Goal: Check status: Check status

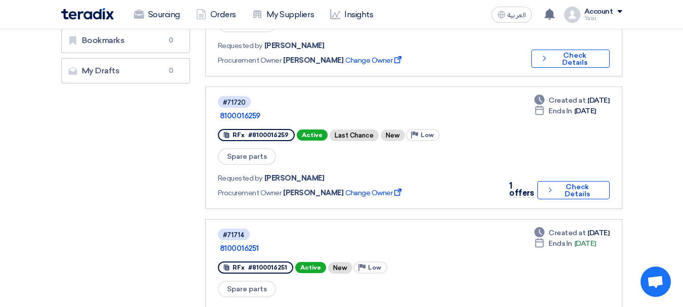
scroll to position [303, 0]
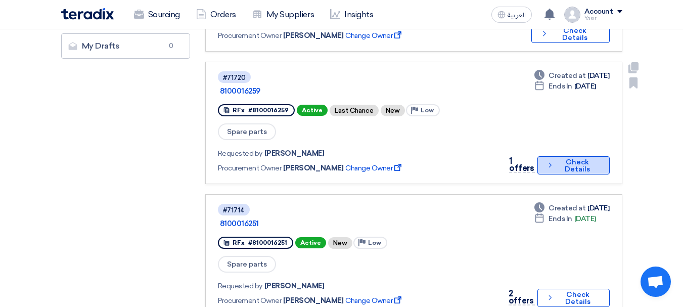
click at [573, 156] on button "Check details Check Details" at bounding box center [573, 165] width 72 height 18
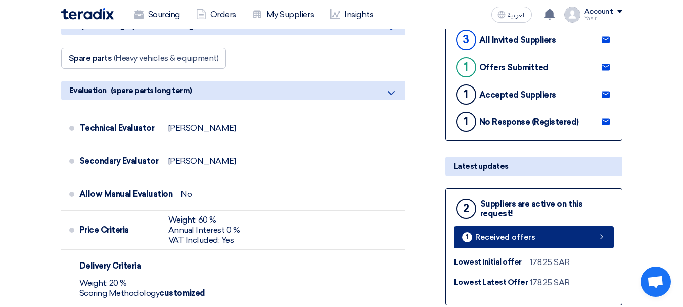
click at [560, 235] on link "1 Received offers" at bounding box center [534, 237] width 160 height 22
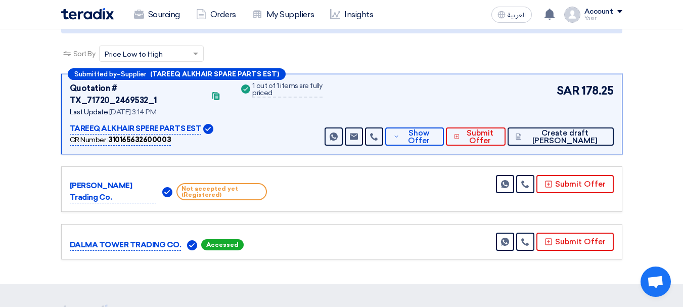
scroll to position [152, 0]
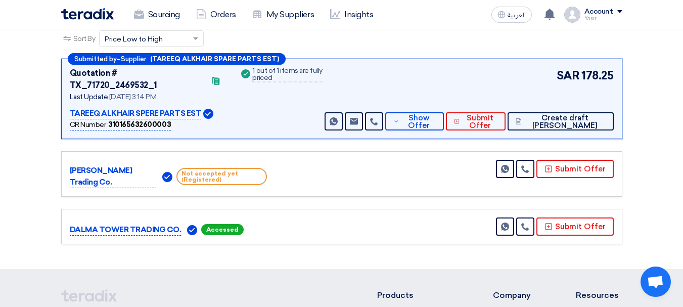
drag, startPoint x: 216, startPoint y: 220, endPoint x: 273, endPoint y: 221, distance: 57.1
click at [273, 221] on div "DALMA TOWER TRADING CO. Accessed" at bounding box center [174, 226] width 209 height 18
drag, startPoint x: 183, startPoint y: 160, endPoint x: 324, endPoint y: 176, distance: 141.8
click at [324, 176] on div "[PERSON_NAME] Trading Co. Not accepted yet (Registered) Send Message" at bounding box center [342, 174] width 544 height 28
click at [278, 189] on div "Submitted by – Supplier (TAREEQ ALKHAIR SPARE PARTS EST) Quotation # TX_71720_2…" at bounding box center [342, 153] width 576 height 189
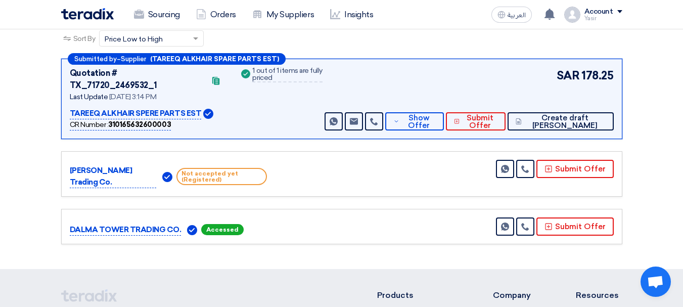
drag, startPoint x: 216, startPoint y: 218, endPoint x: 273, endPoint y: 207, distance: 58.2
click at [275, 217] on div "DALMA TOWER TRADING CO. Accessed" at bounding box center [174, 226] width 209 height 18
drag, startPoint x: 199, startPoint y: 162, endPoint x: 310, endPoint y: 180, distance: 113.1
click at [300, 177] on div "[PERSON_NAME] Trading Co. Not accepted yet (Registered) Send Message" at bounding box center [341, 173] width 561 height 45
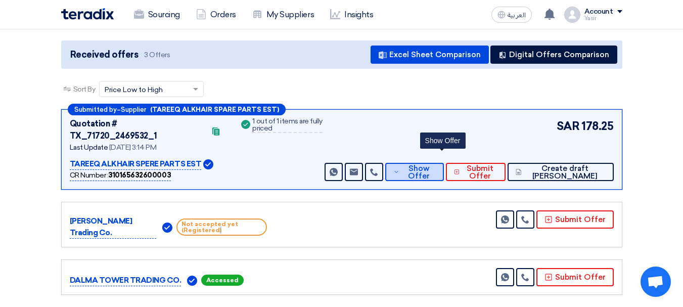
click at [435, 165] on span "Show Offer" at bounding box center [418, 172] width 33 height 15
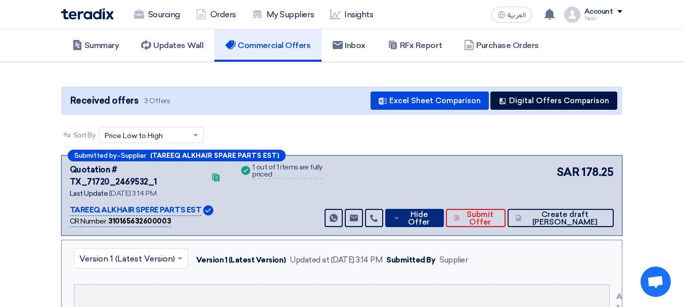
scroll to position [0, 0]
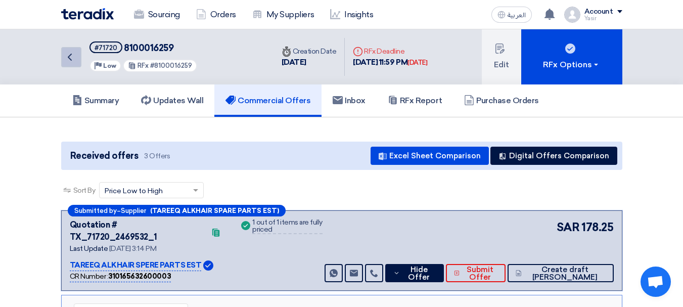
click at [75, 64] on link "Back" at bounding box center [71, 57] width 20 height 20
